Goal: Transaction & Acquisition: Subscribe to service/newsletter

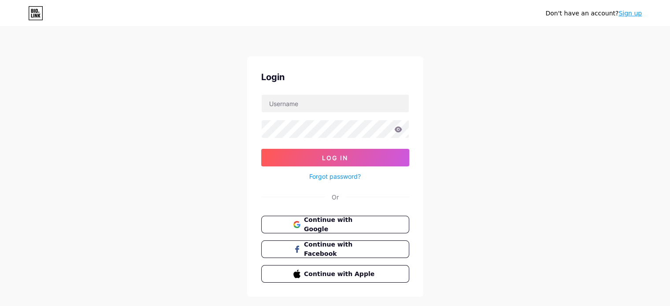
click at [633, 14] on link "Sign up" at bounding box center [630, 13] width 23 height 7
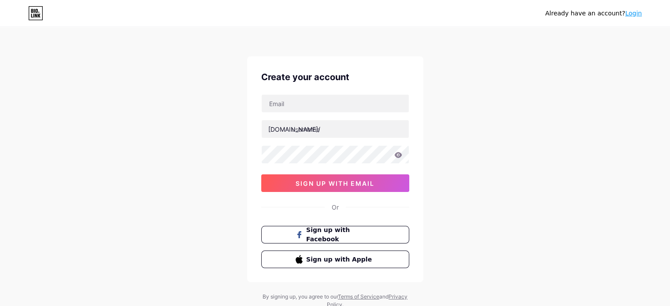
click at [631, 12] on link "Login" at bounding box center [633, 13] width 17 height 7
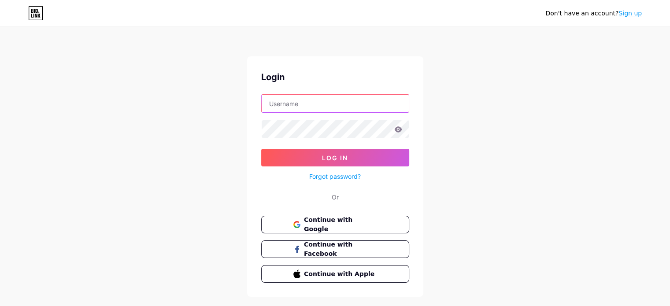
click at [306, 105] on input "text" at bounding box center [335, 104] width 147 height 18
click at [398, 127] on icon at bounding box center [397, 129] width 7 height 6
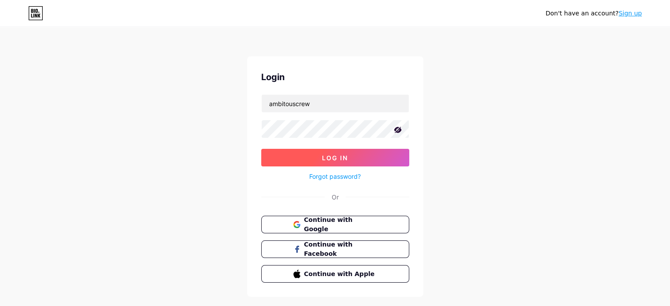
click at [378, 155] on button "Log In" at bounding box center [335, 158] width 148 height 18
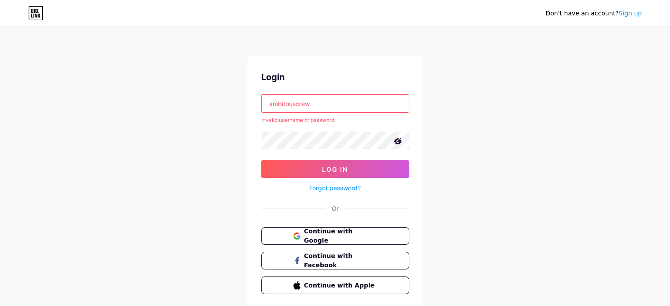
click at [359, 110] on input "ambitouscrew" at bounding box center [335, 104] width 147 height 18
click at [286, 104] on input "ambitouscrew" at bounding box center [335, 104] width 147 height 18
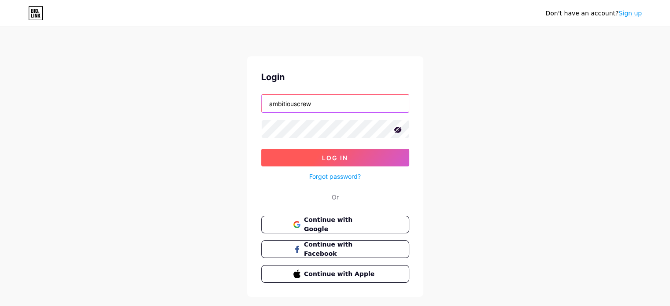
type input "ambitiouscrew"
click at [304, 156] on button "Log In" at bounding box center [335, 158] width 148 height 18
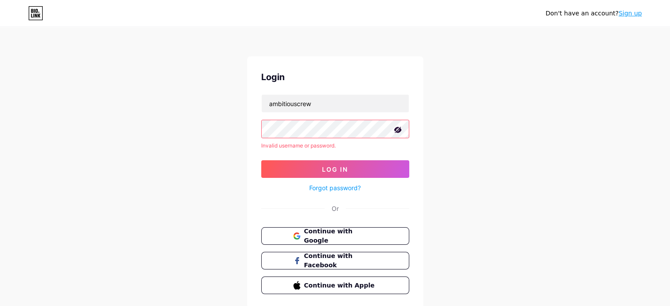
click at [347, 187] on link "Forgot password?" at bounding box center [335, 187] width 52 height 9
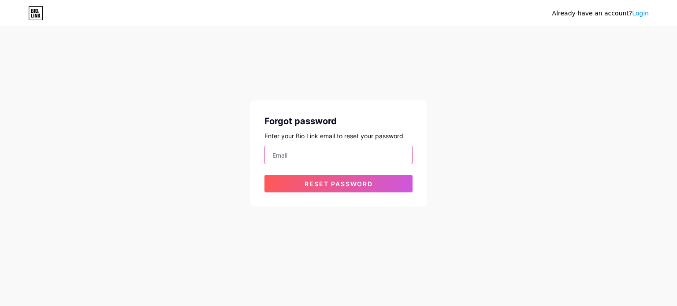
click at [275, 155] on input "email" at bounding box center [338, 155] width 147 height 18
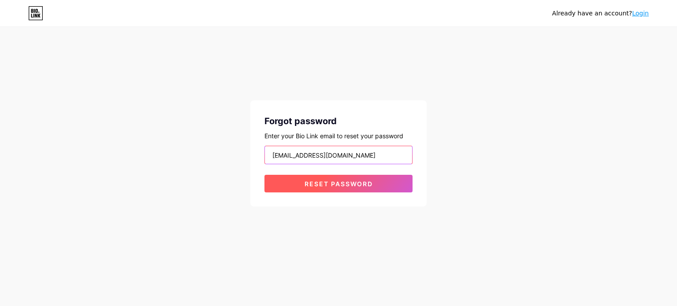
type input "[EMAIL_ADDRESS][DOMAIN_NAME]"
click at [329, 181] on span "Reset password" at bounding box center [339, 183] width 68 height 7
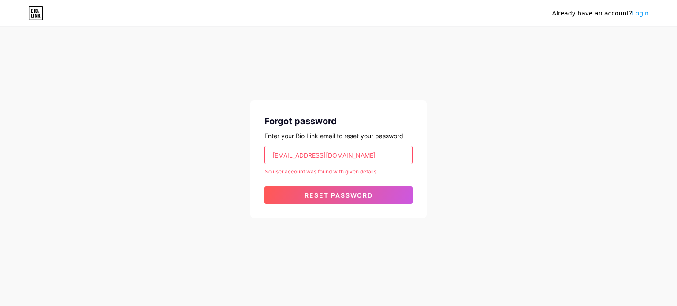
click at [639, 13] on link "Login" at bounding box center [640, 13] width 17 height 7
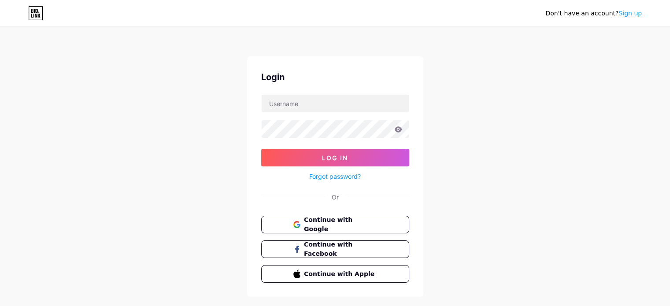
click at [630, 15] on link "Sign up" at bounding box center [630, 13] width 23 height 7
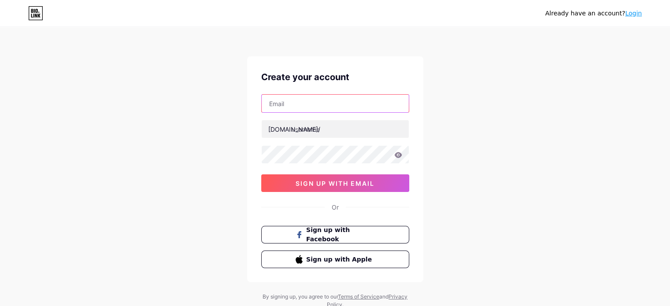
click at [297, 107] on input "text" at bounding box center [335, 104] width 147 height 18
type input "[EMAIL_ADDRESS][DOMAIN_NAME]"
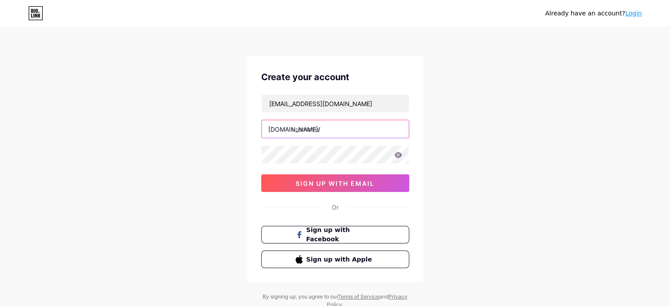
click at [308, 131] on input "text" at bounding box center [335, 129] width 147 height 18
type input "ambitiousabto"
click at [171, 159] on div "Already have an account? Login Create your account [EMAIL_ADDRESS][DOMAIN_NAME]…" at bounding box center [335, 168] width 670 height 337
click at [397, 153] on icon at bounding box center [398, 155] width 8 height 6
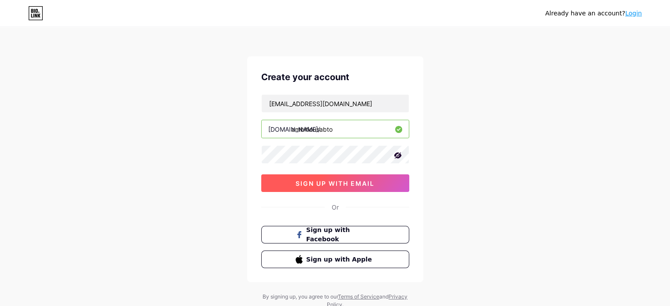
click at [378, 180] on button "sign up with email" at bounding box center [335, 184] width 148 height 18
click at [349, 186] on span "sign up with email" at bounding box center [335, 183] width 79 height 7
